Goal: Task Accomplishment & Management: Manage account settings

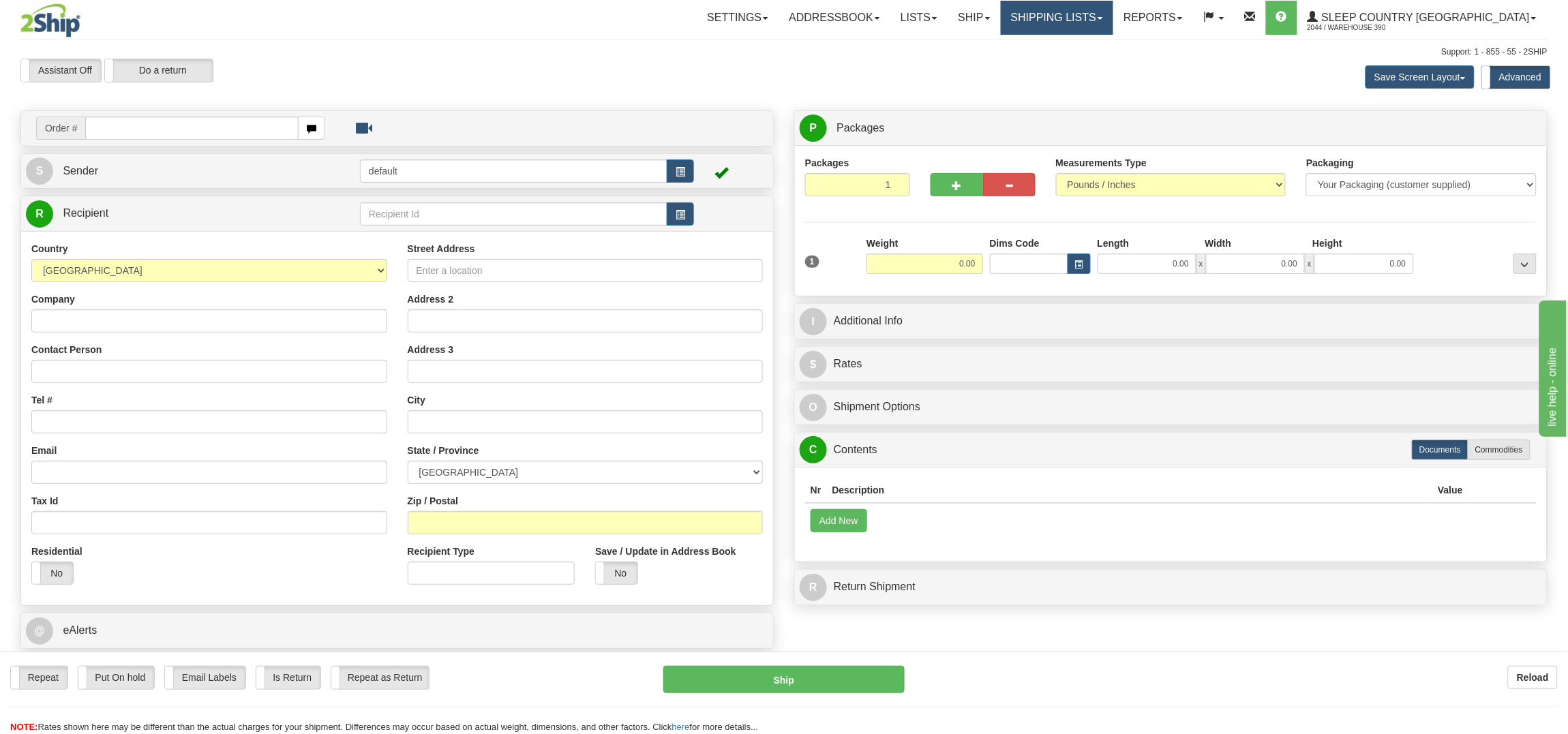
click at [1113, 18] on link "Shipping lists" at bounding box center [1056, 18] width 113 height 34
click at [1099, 61] on span "Search Shipment History" at bounding box center [1046, 65] width 105 height 11
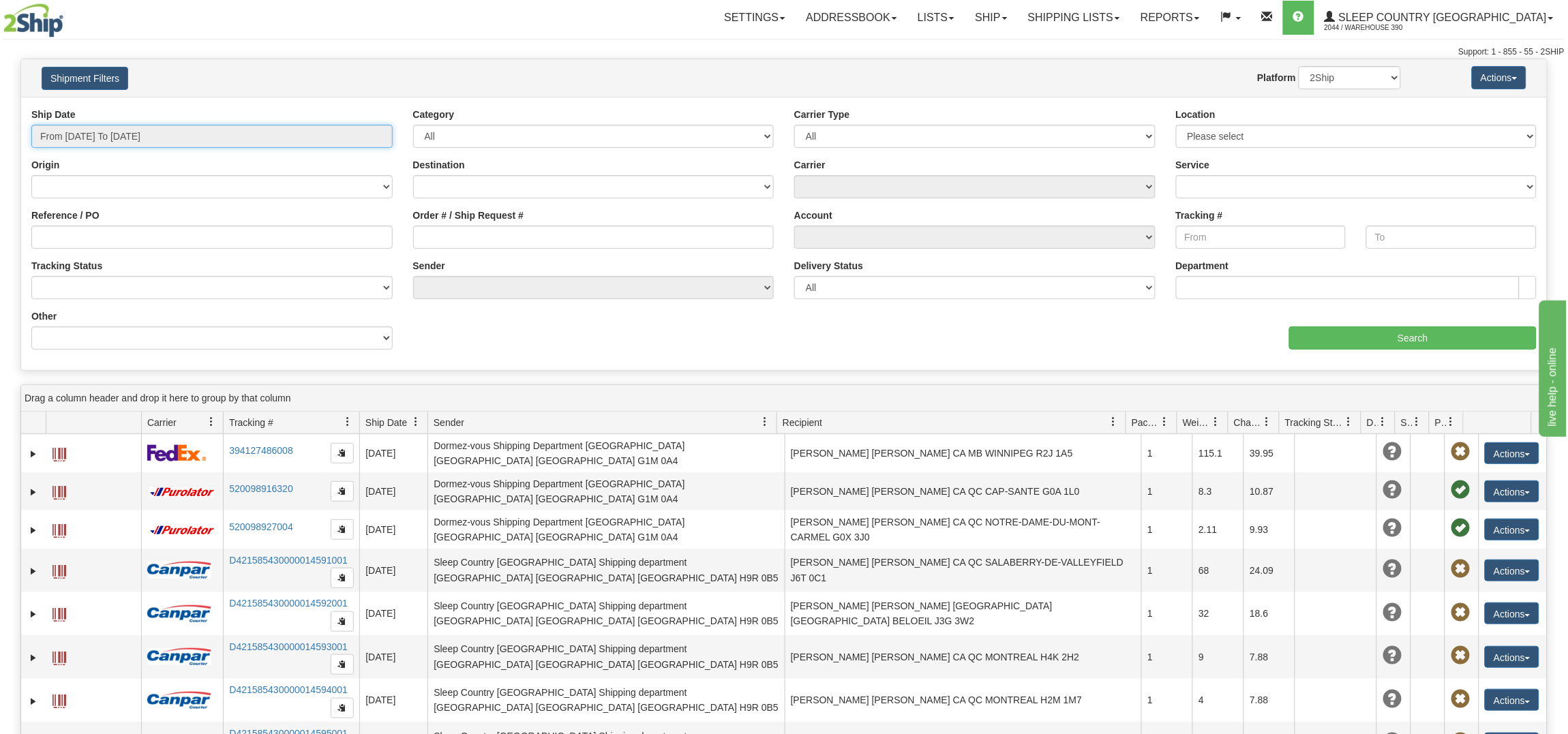
click at [166, 135] on input "From 10/09/2025 To 10/10/2025" at bounding box center [212, 136] width 361 height 23
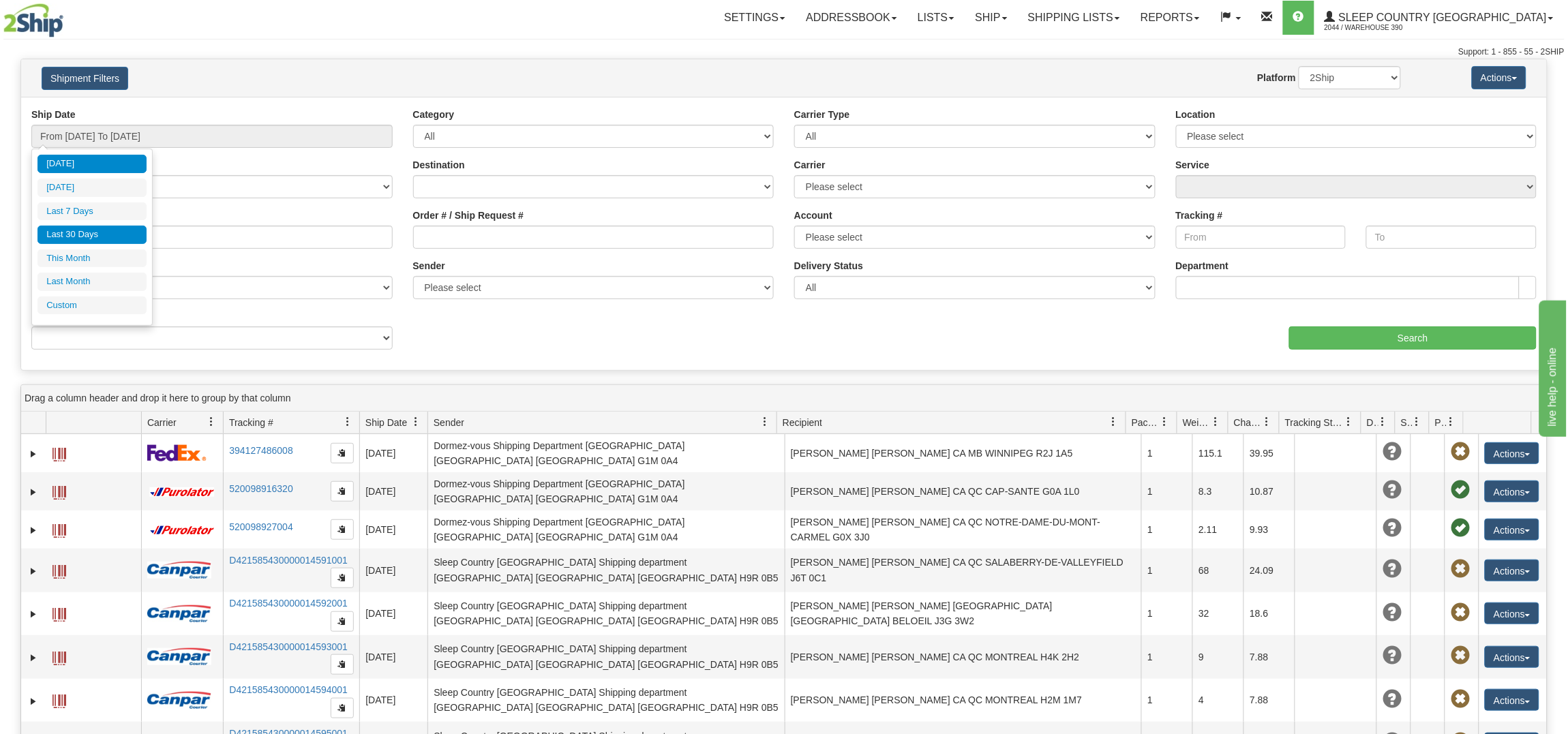
click at [110, 229] on li "Last 30 Days" at bounding box center [92, 235] width 109 height 18
type input "From 09/11/2025 To 10/10/2025"
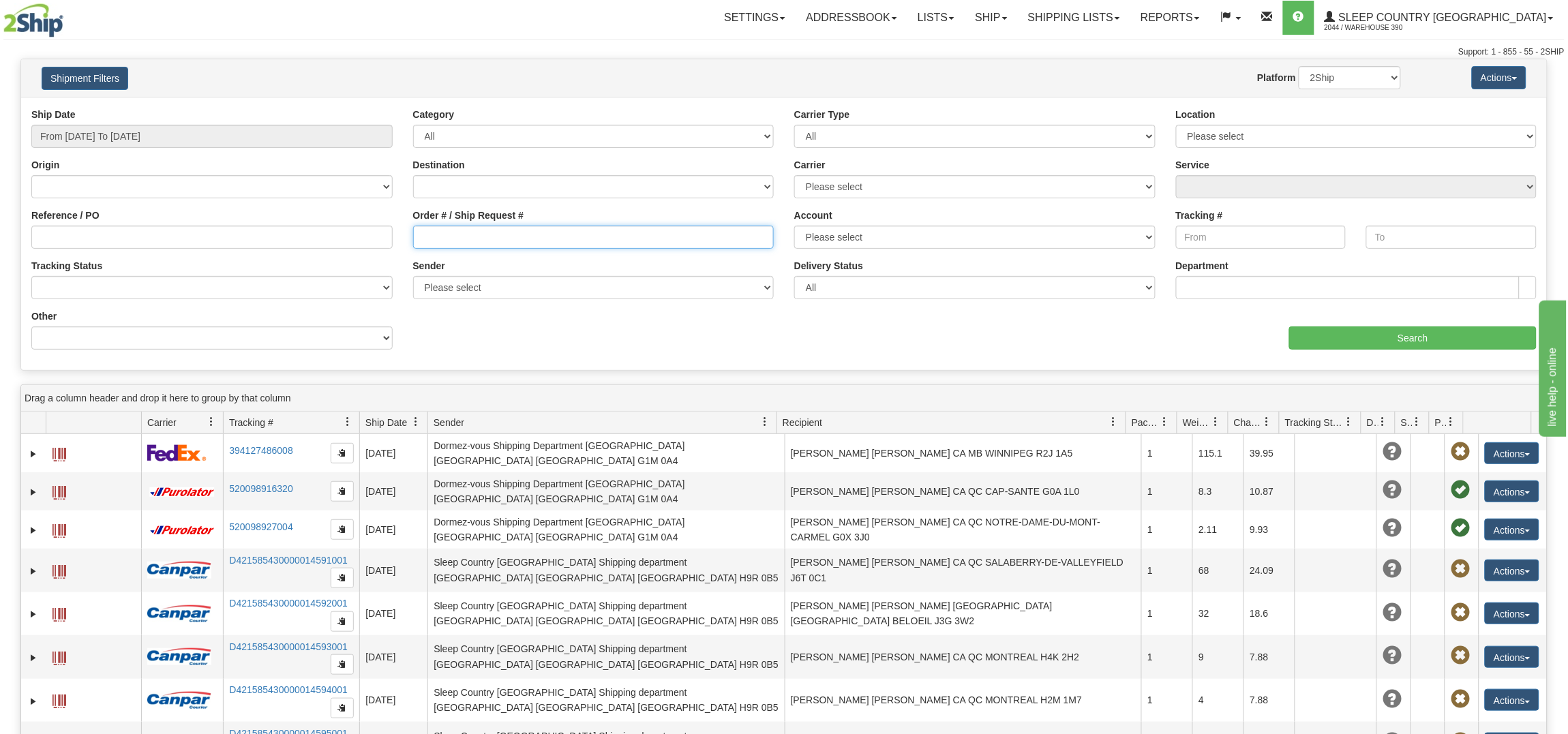
click at [492, 233] on input "Order # / Ship Request #" at bounding box center [593, 237] width 361 height 23
paste input "9002I095583"
type input "9002I095583"
click at [1378, 340] on input "Search" at bounding box center [1413, 338] width 248 height 23
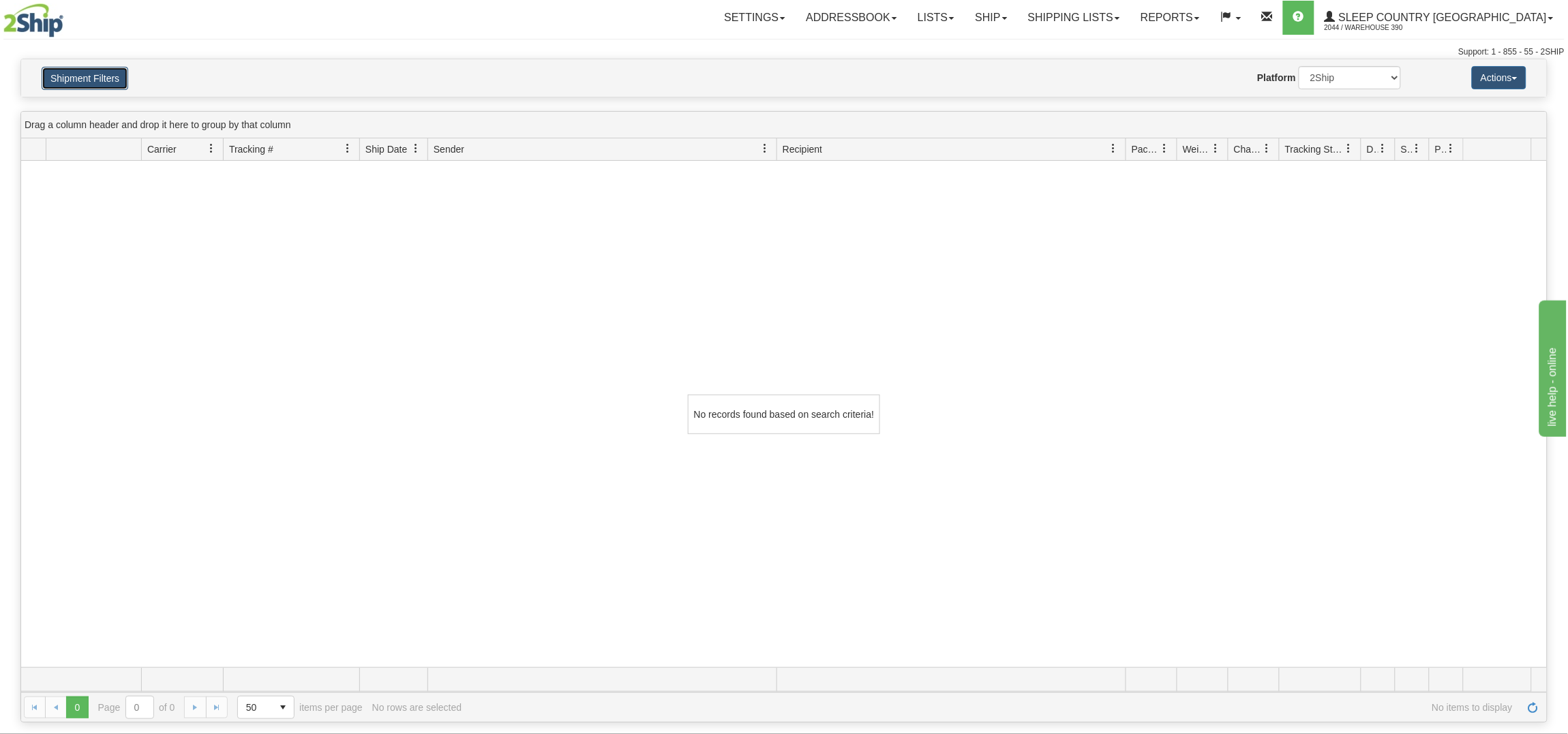
click at [83, 76] on button "Shipment Filters" at bounding box center [85, 78] width 86 height 23
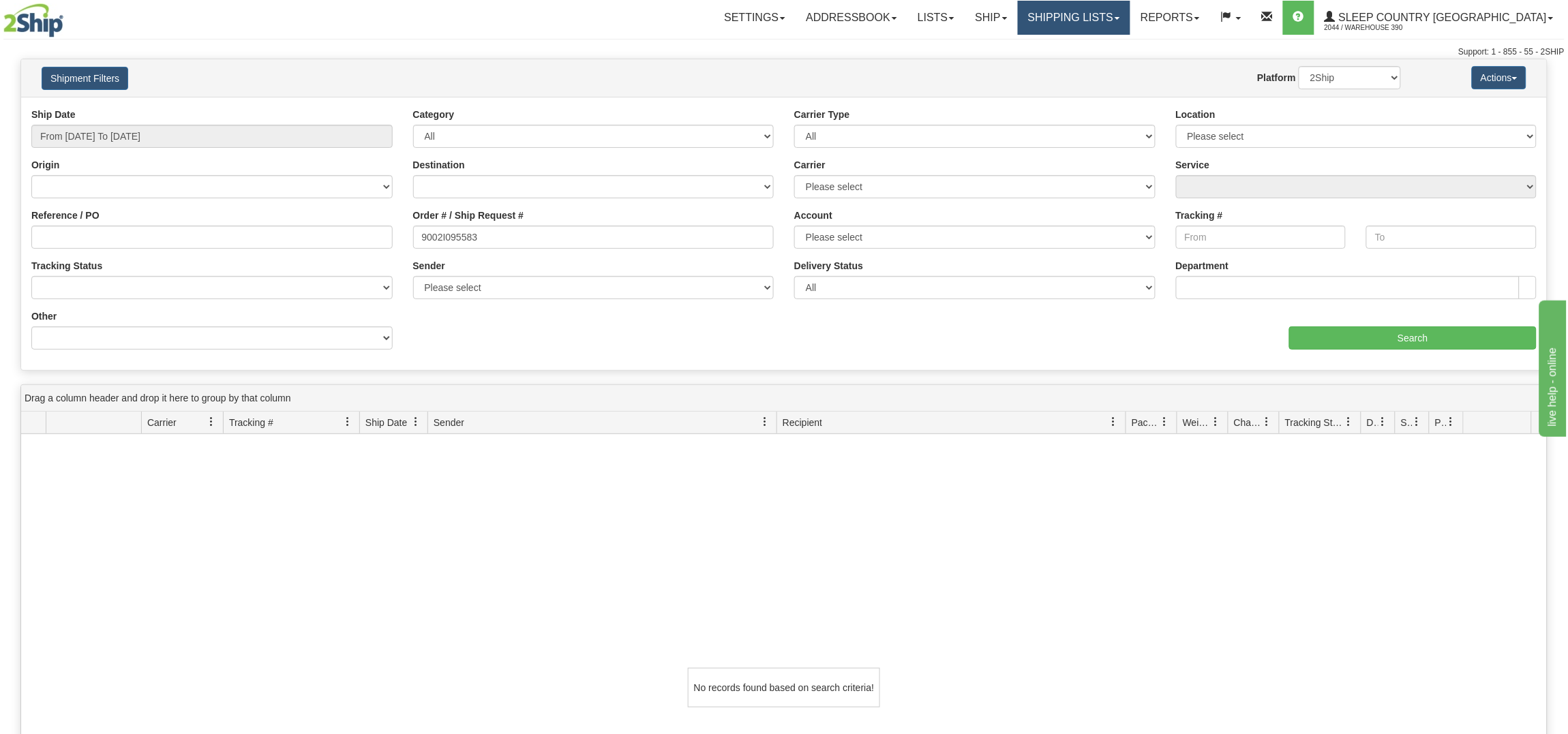
click at [1130, 13] on link "Shipping lists" at bounding box center [1074, 18] width 113 height 34
click at [1117, 41] on link "Current Shipments" at bounding box center [1063, 47] width 133 height 18
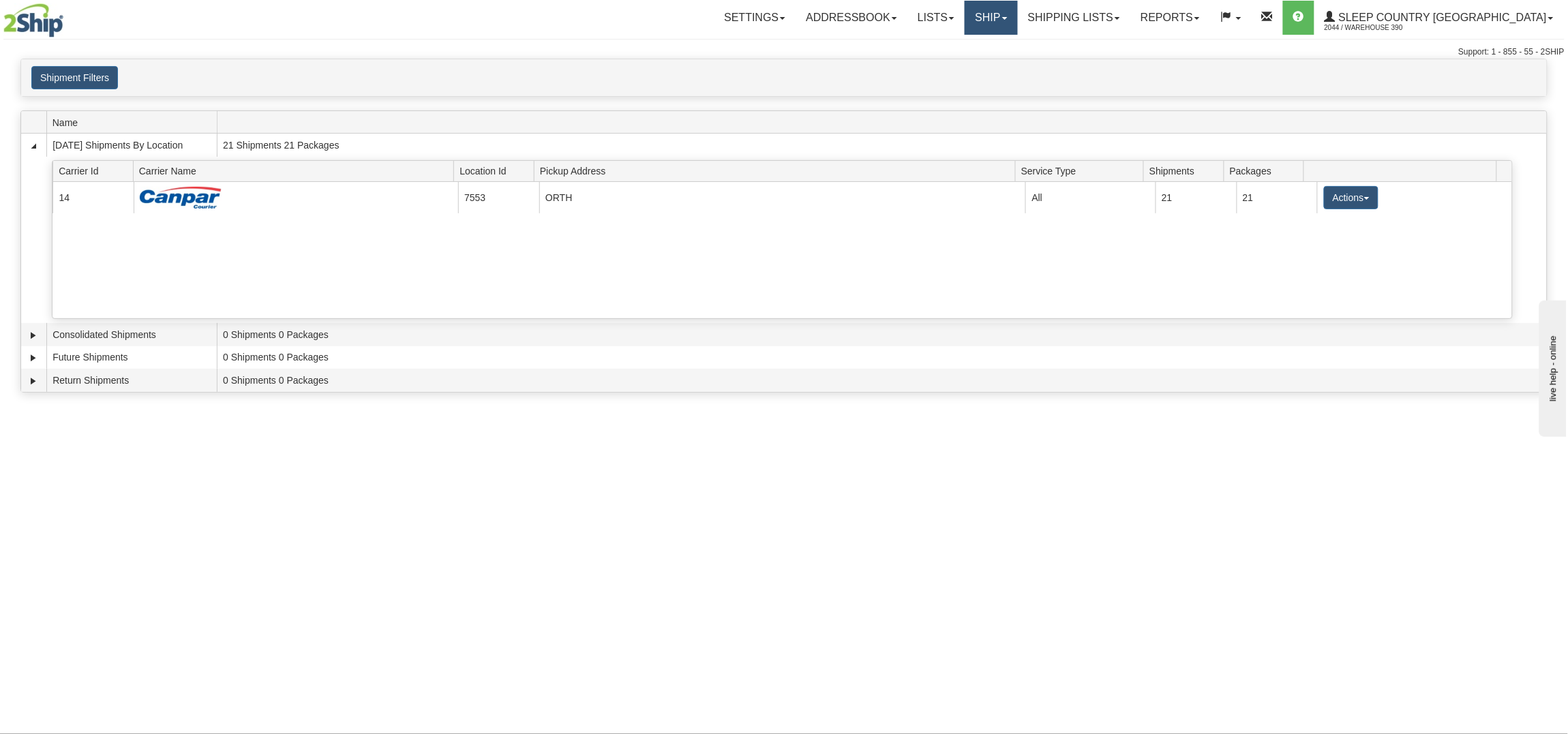
click at [1017, 15] on link "Ship" at bounding box center [990, 18] width 52 height 34
click at [959, 44] on span "Ship Screen" at bounding box center [933, 47] width 52 height 11
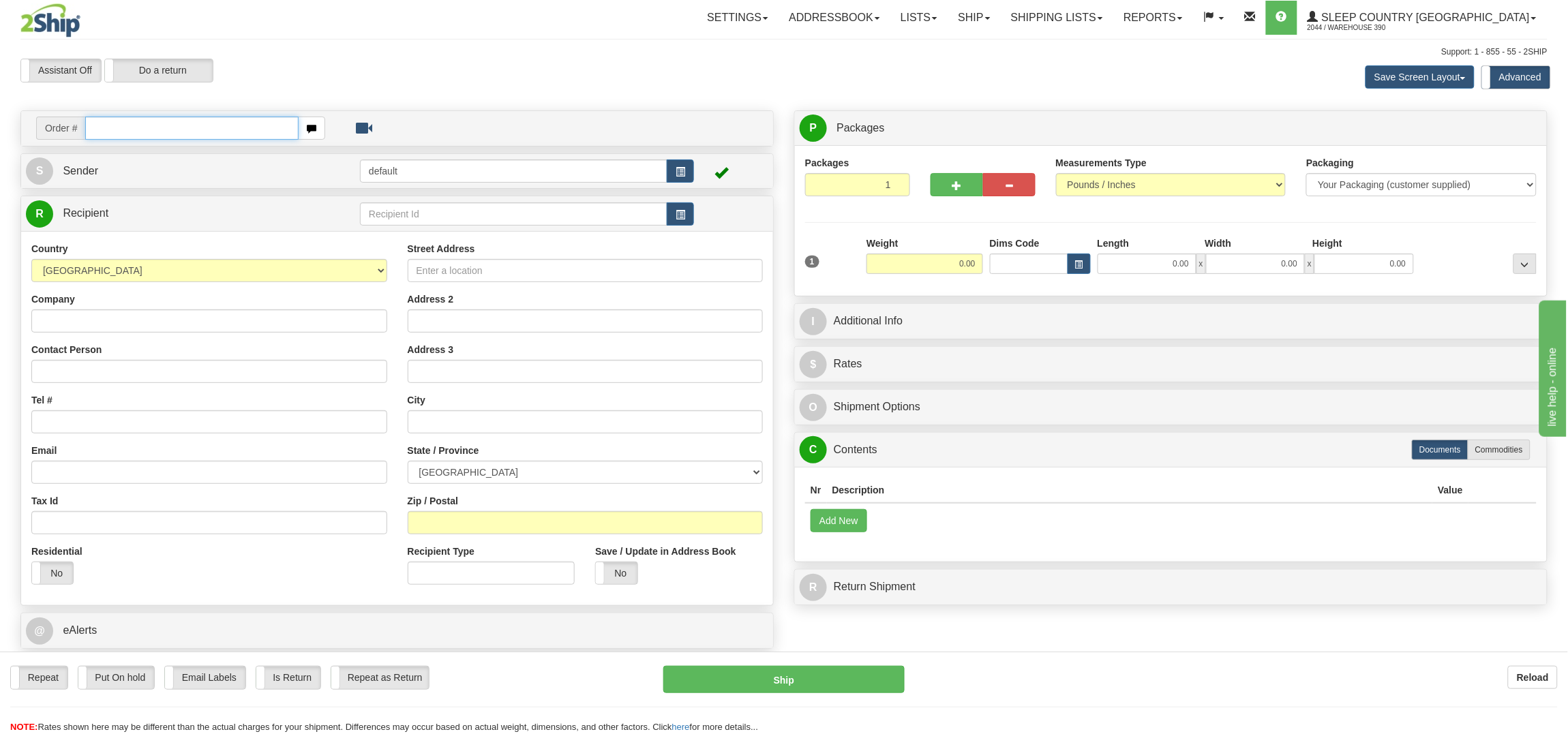
click at [111, 126] on input "text" at bounding box center [191, 128] width 212 height 23
paste input "9002I095583"
type input "9002I095583"
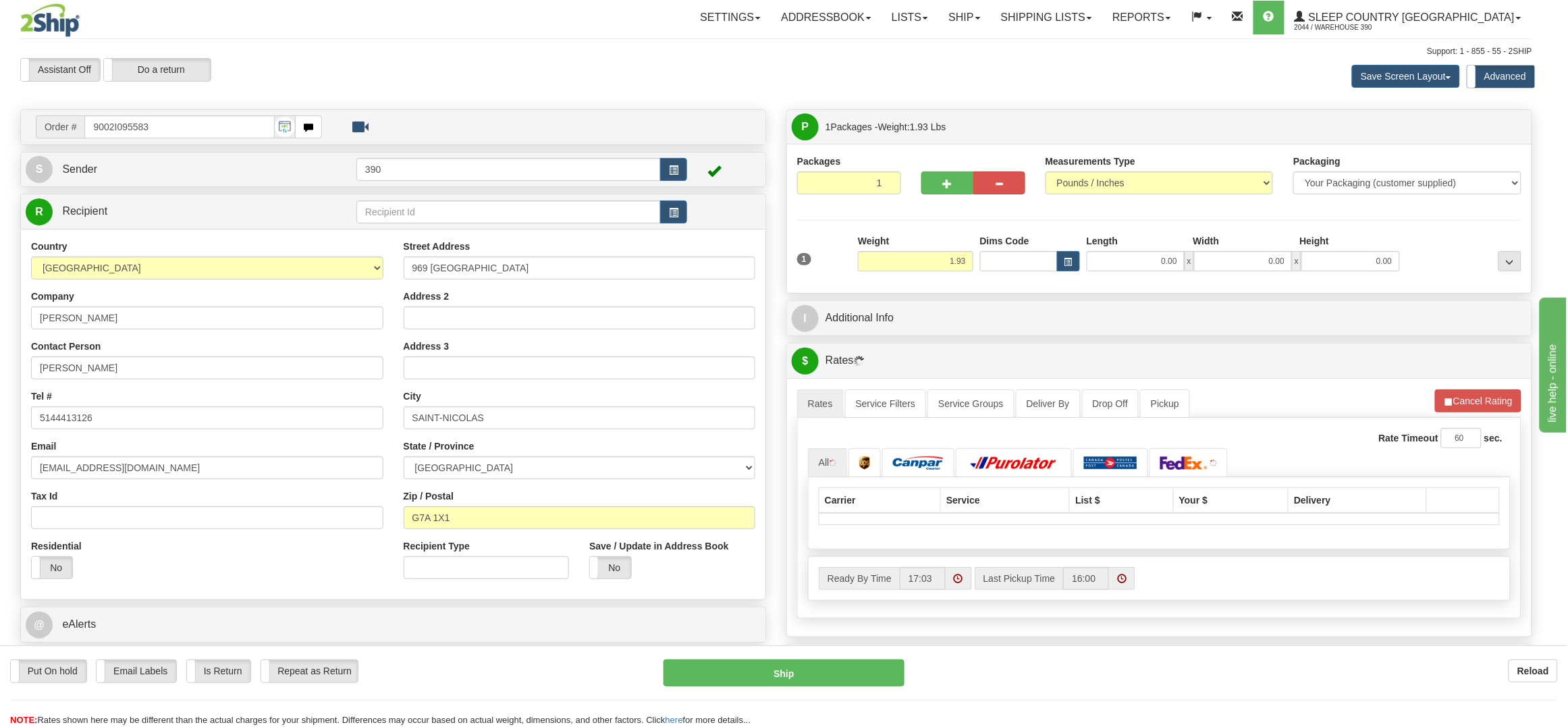
type input "LEVIS"
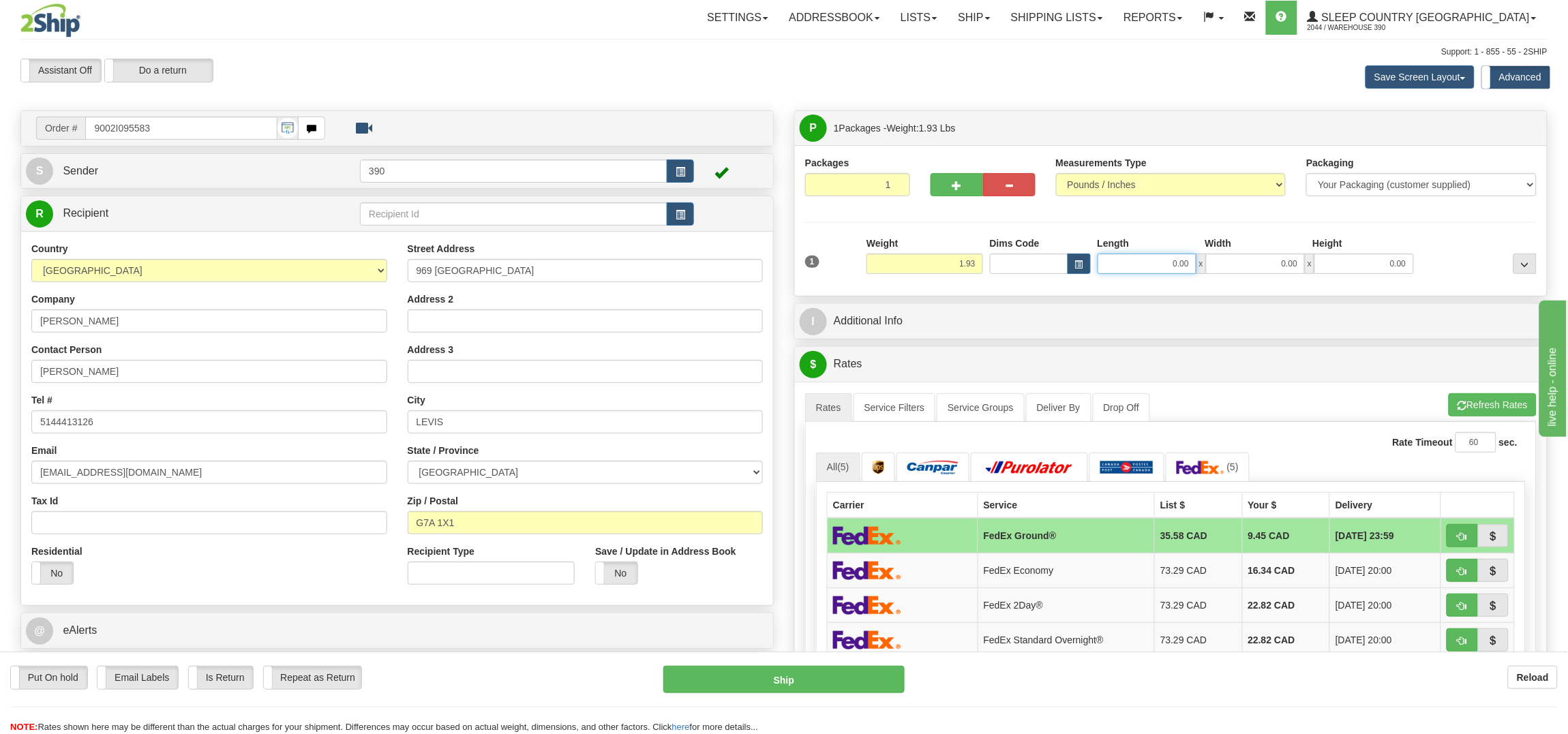
click at [1129, 261] on input "0.00" at bounding box center [1147, 263] width 99 height 21
type input "8.00"
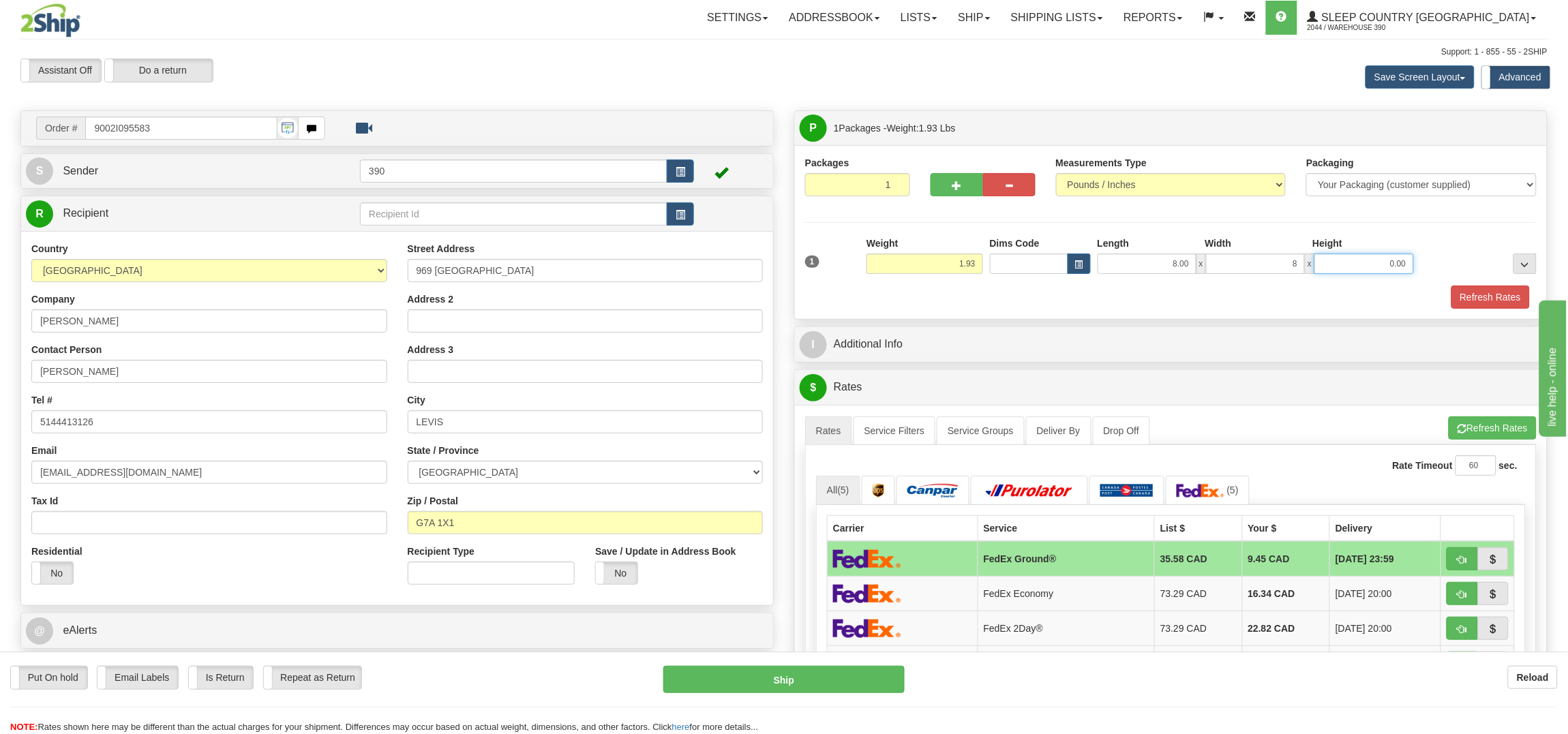
type input "8.00"
click at [1477, 292] on button "Refresh Rates" at bounding box center [1490, 297] width 79 height 23
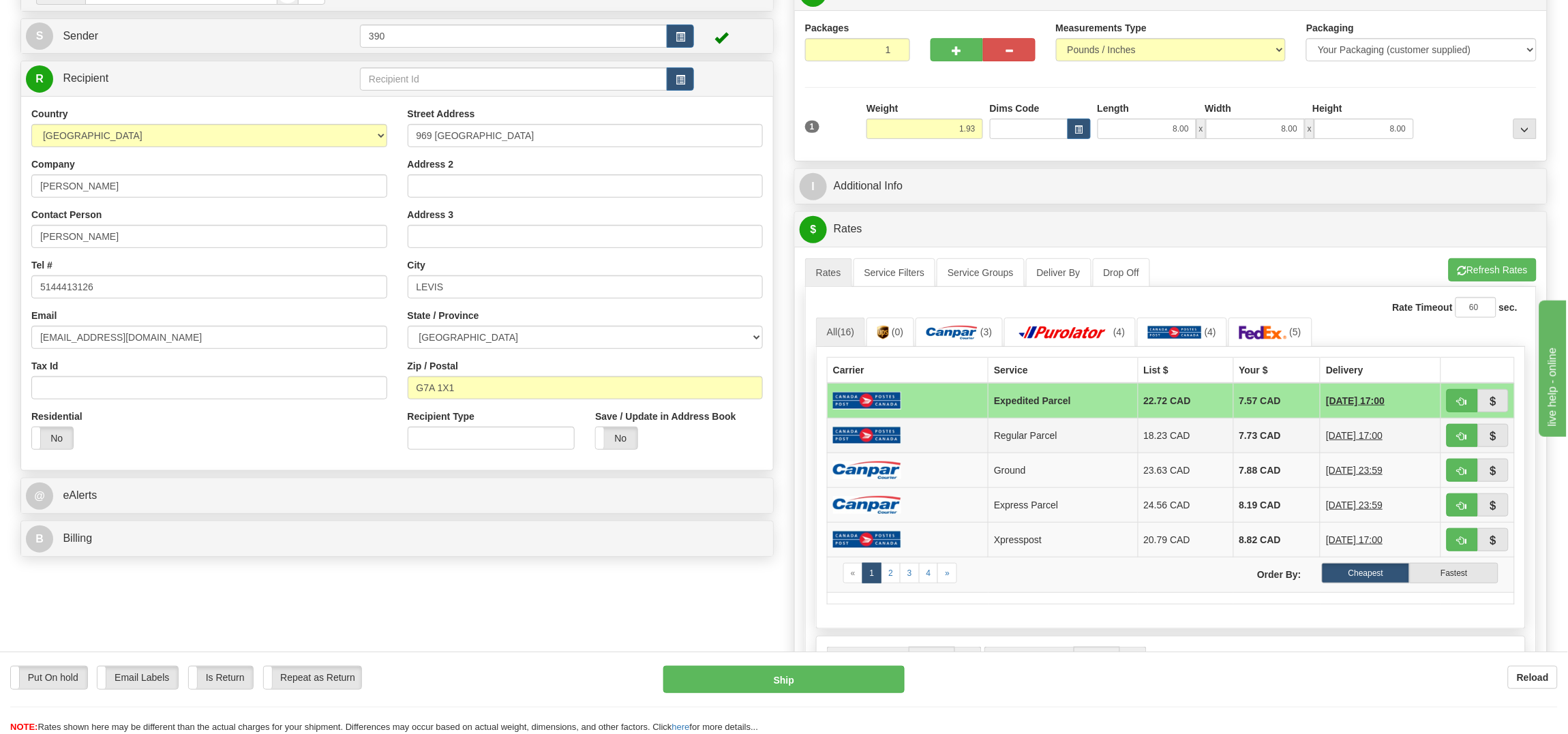
scroll to position [136, 0]
click at [891, 470] on img at bounding box center [867, 470] width 68 height 18
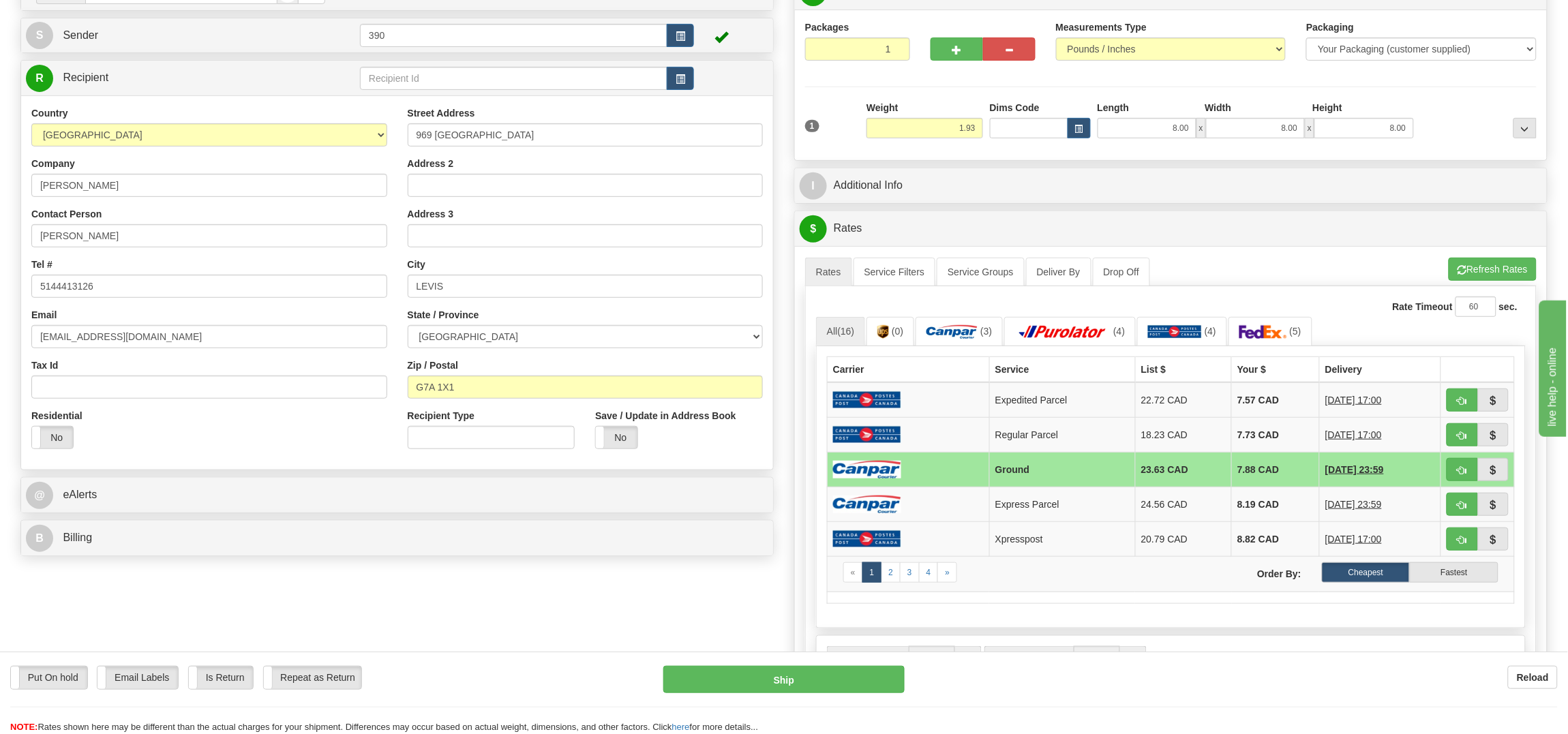
click at [891, 470] on img at bounding box center [867, 470] width 68 height 18
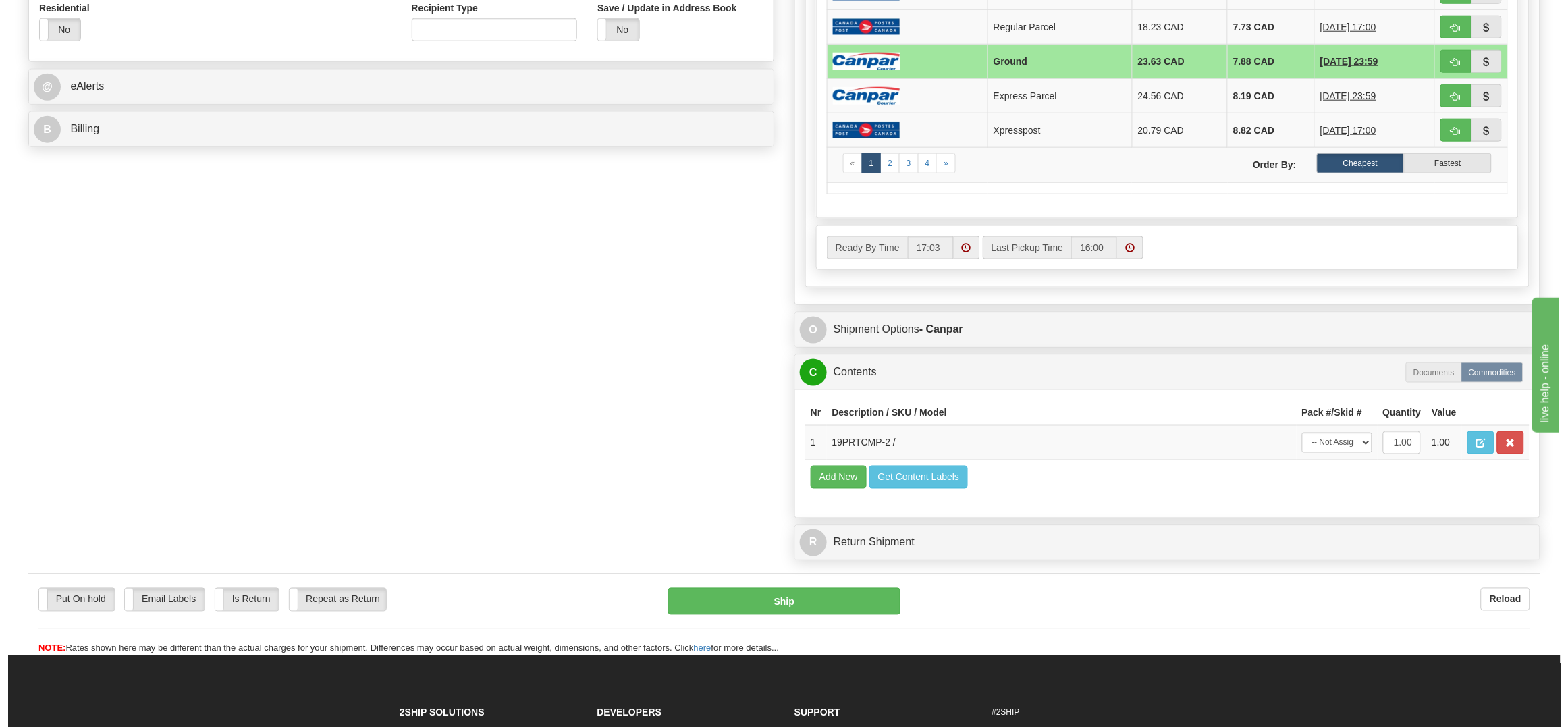
scroll to position [539, 0]
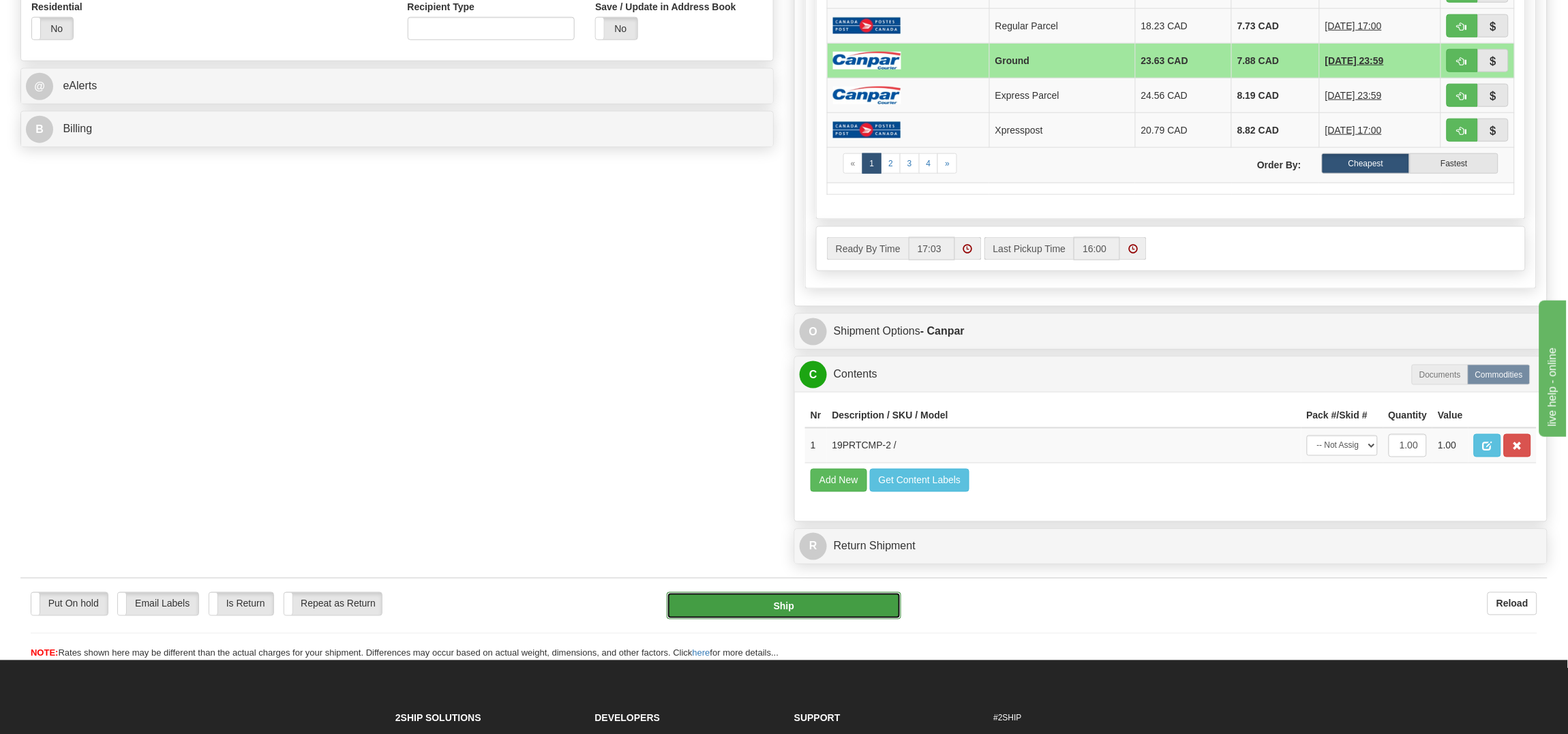
click at [799, 619] on button "Ship" at bounding box center [784, 606] width 234 height 28
type input "1"
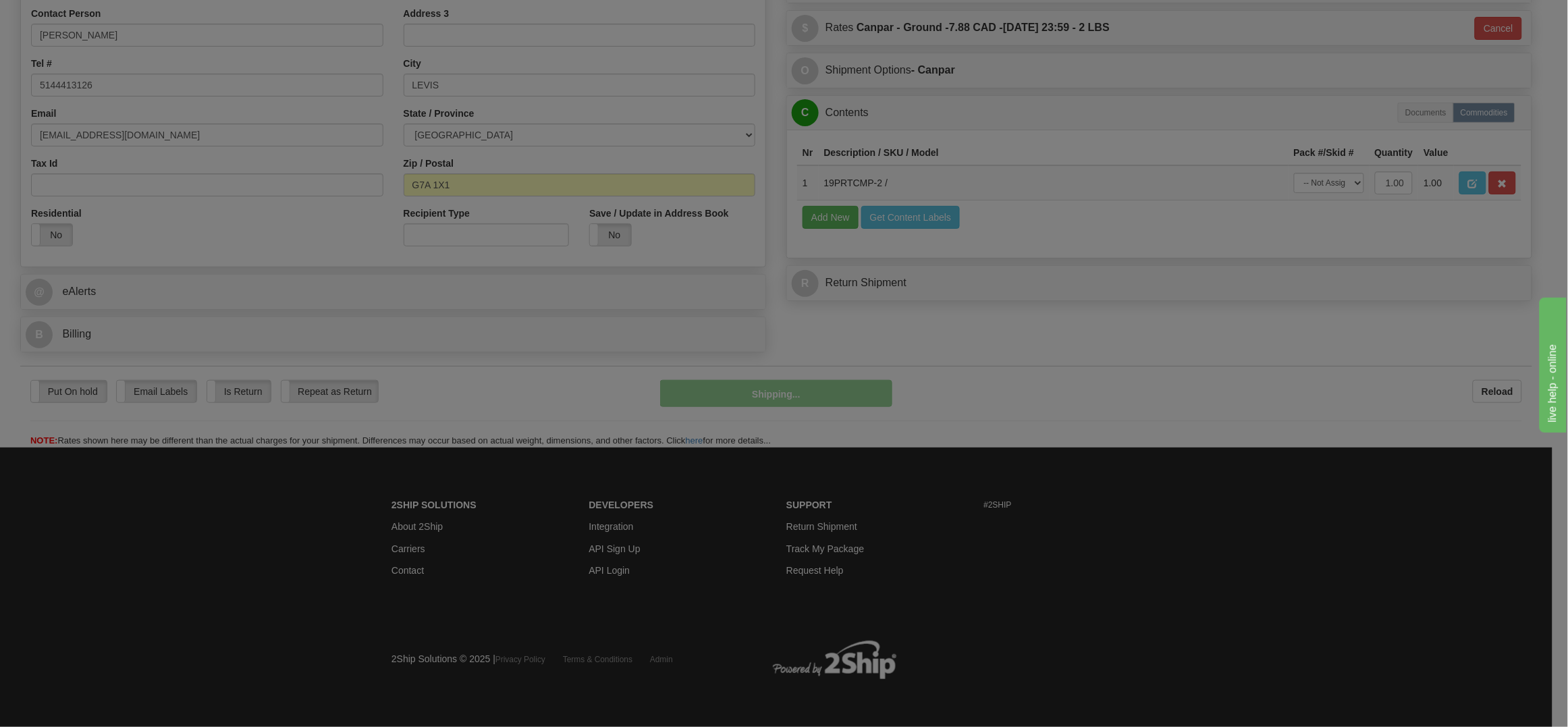
scroll to position [334, 0]
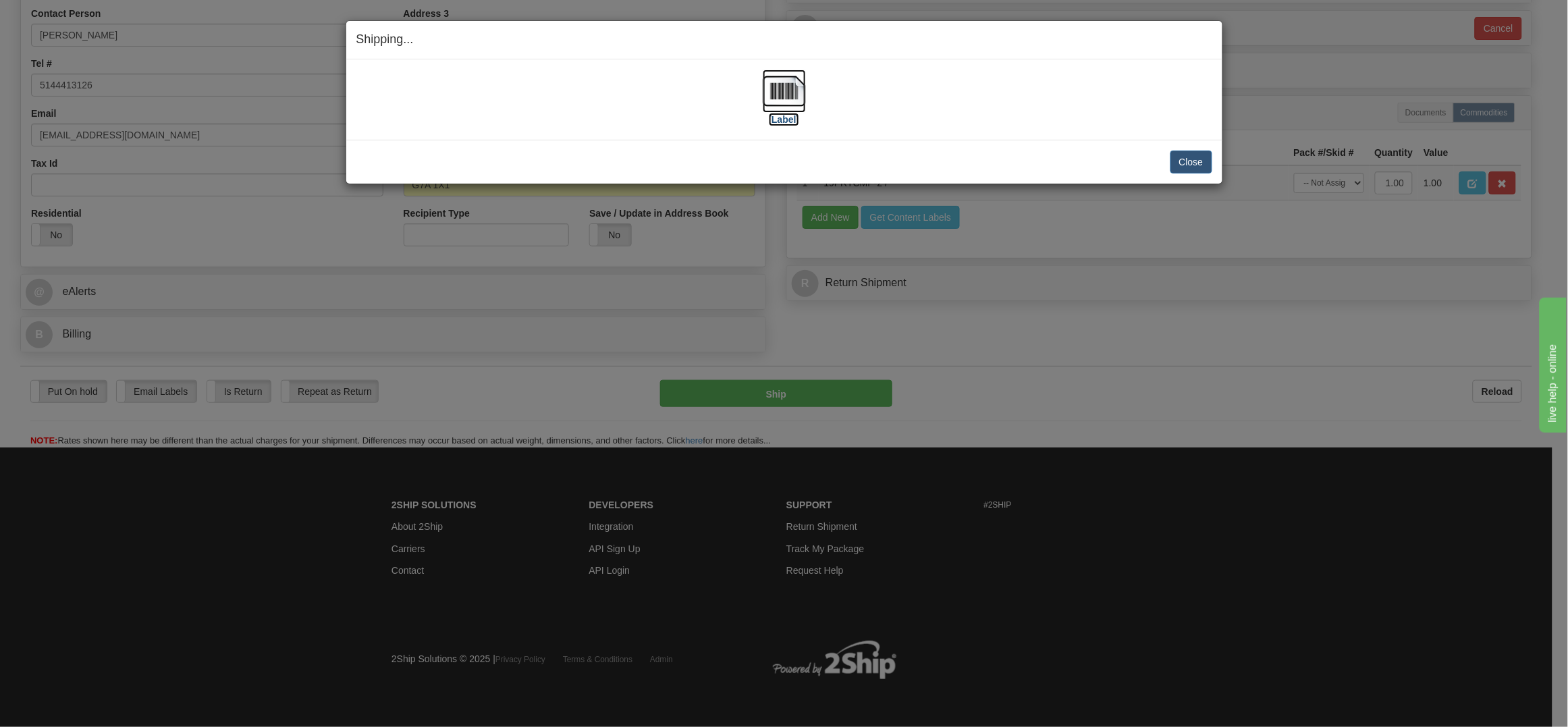
click at [783, 83] on img at bounding box center [784, 91] width 43 height 43
click at [1202, 163] on button "Close" at bounding box center [1192, 162] width 42 height 23
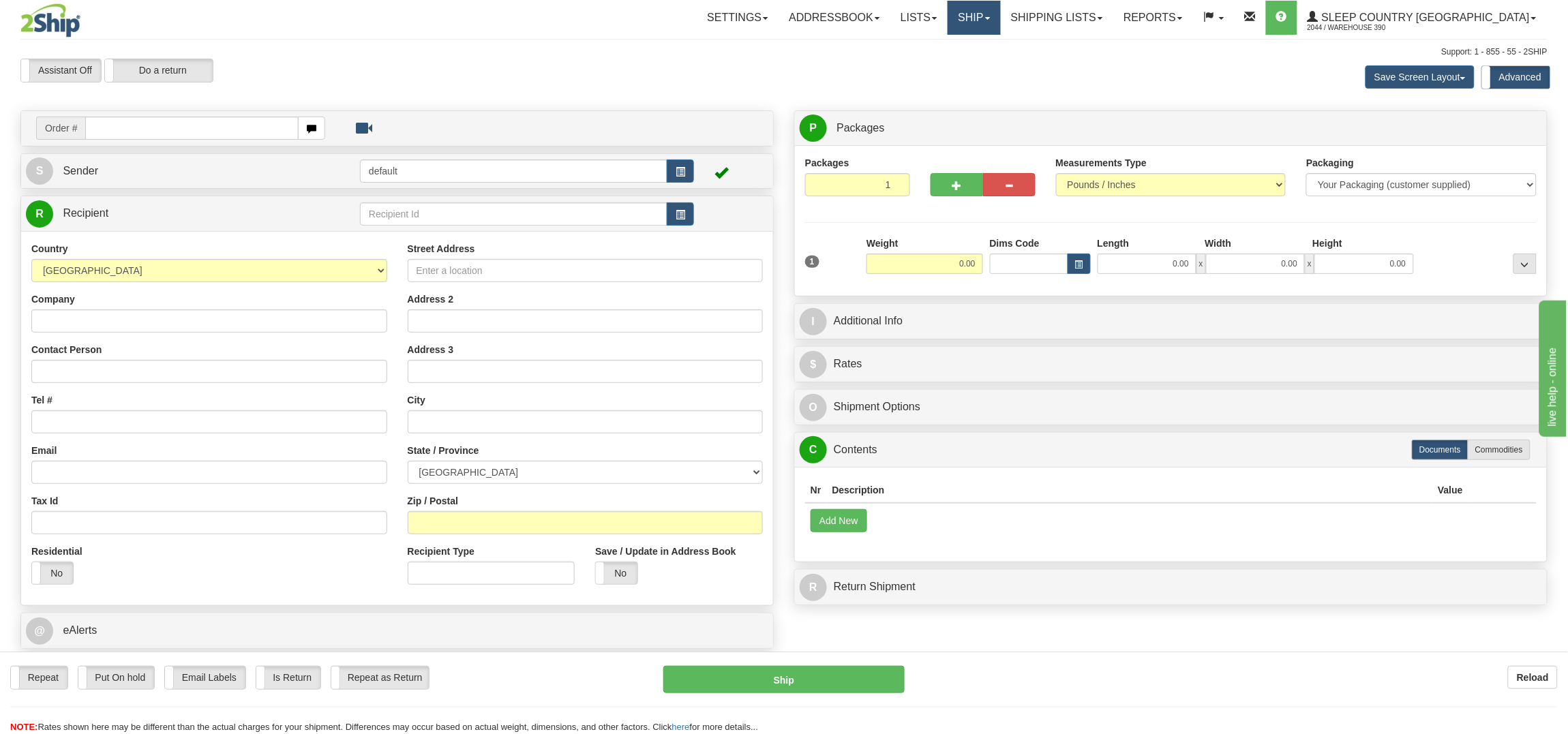
click at [1000, 12] on link "Ship" at bounding box center [973, 18] width 52 height 34
click at [1113, 19] on link "Shipping lists" at bounding box center [1056, 18] width 113 height 34
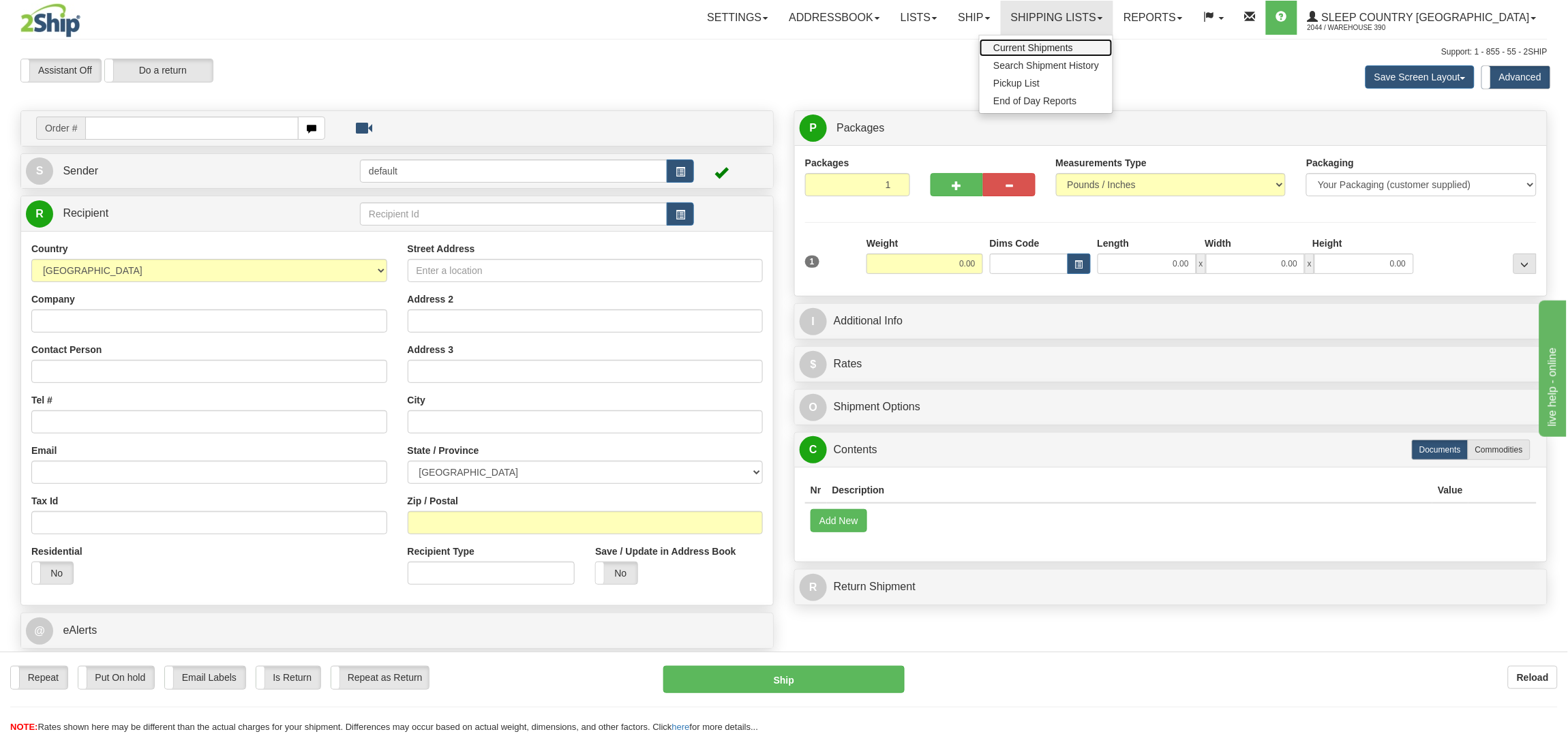
click at [1073, 46] on span "Current Shipments" at bounding box center [1033, 47] width 80 height 11
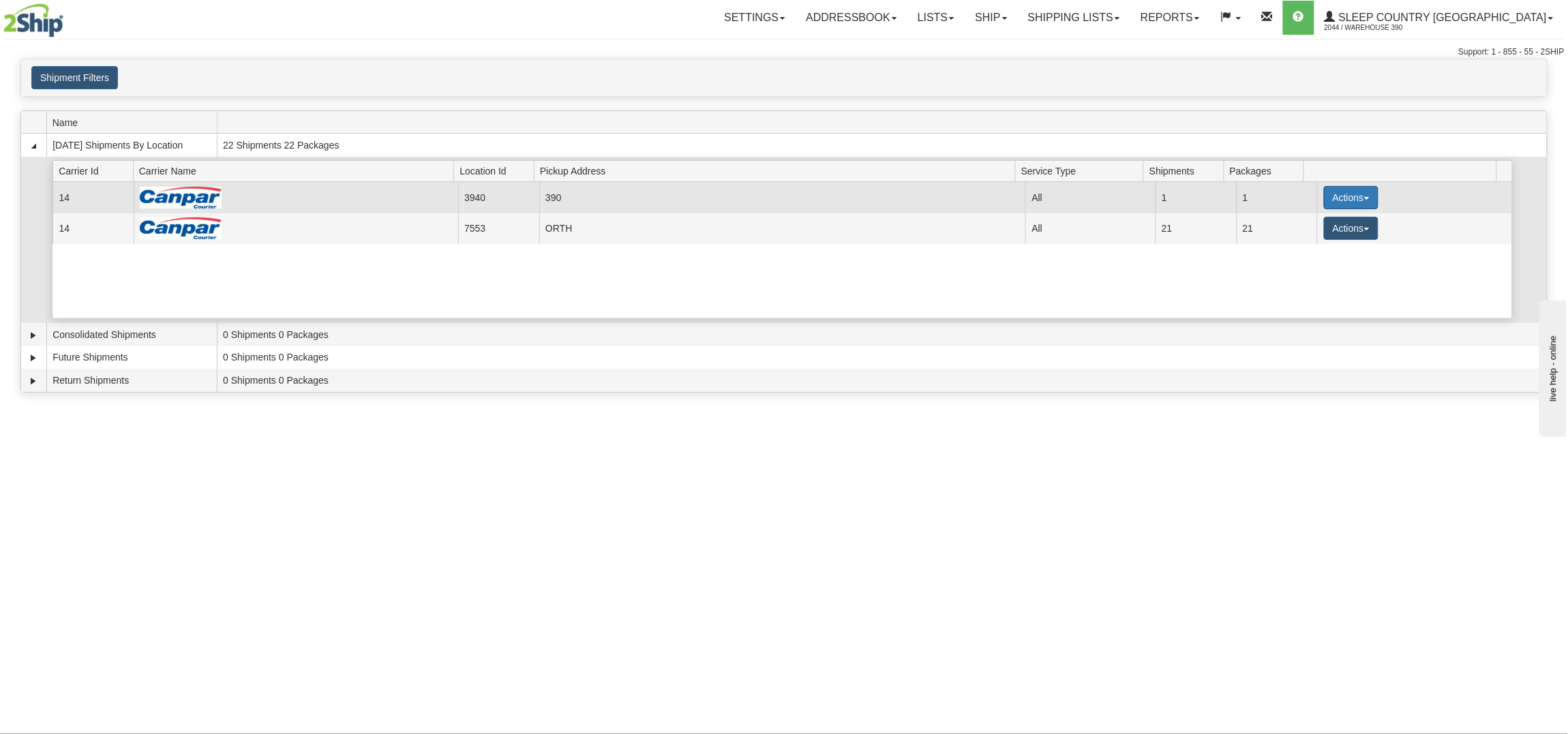
click at [1355, 187] on button "Actions" at bounding box center [1351, 197] width 55 height 23
click at [1326, 242] on link "Close" at bounding box center [1323, 241] width 109 height 18
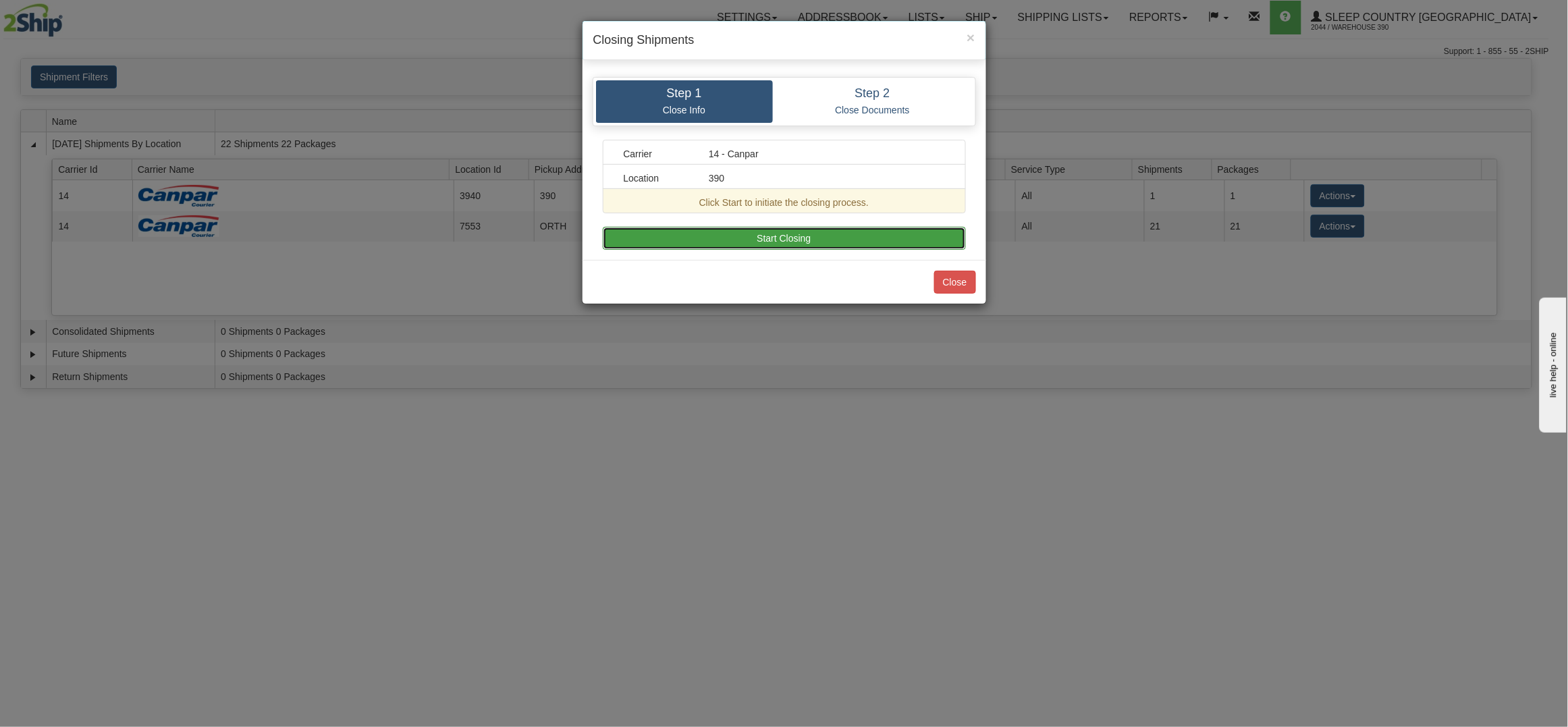
click at [850, 237] on button "Start Closing" at bounding box center [784, 238] width 363 height 23
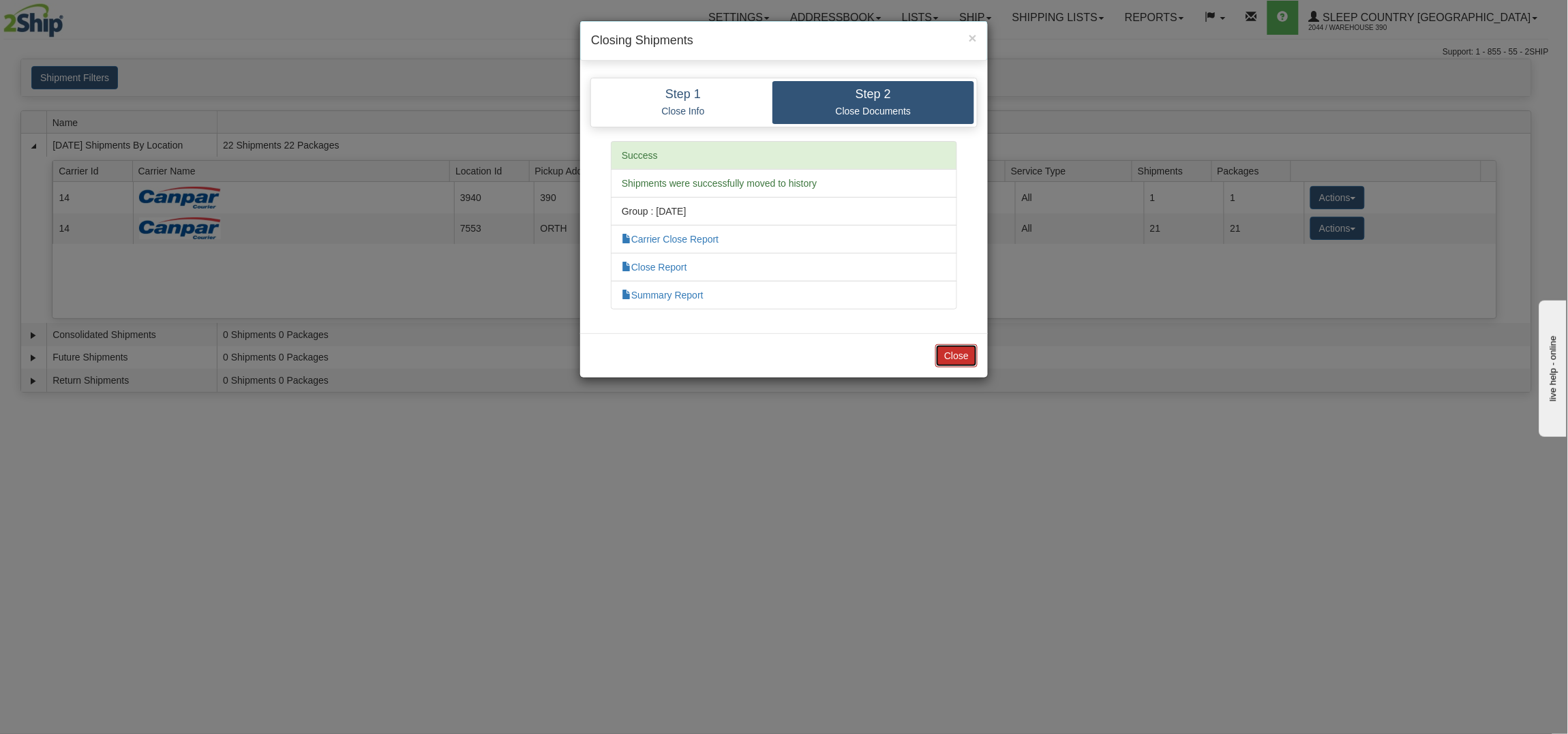
drag, startPoint x: 961, startPoint y: 355, endPoint x: 954, endPoint y: 355, distance: 7.0
click at [954, 355] on button "Close" at bounding box center [956, 355] width 42 height 23
